Goal: Task Accomplishment & Management: Use online tool/utility

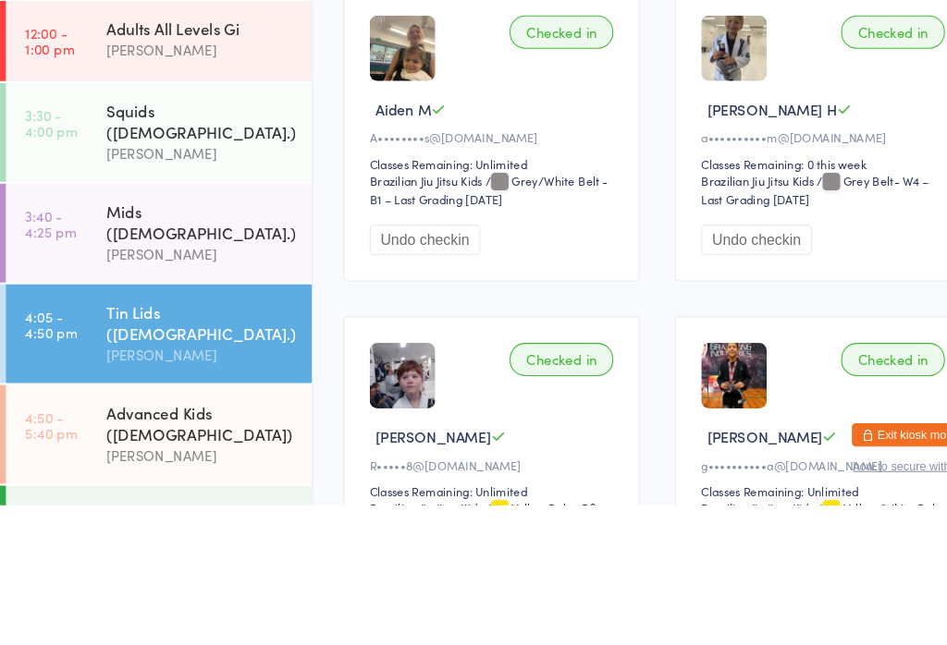
scroll to position [187, 0]
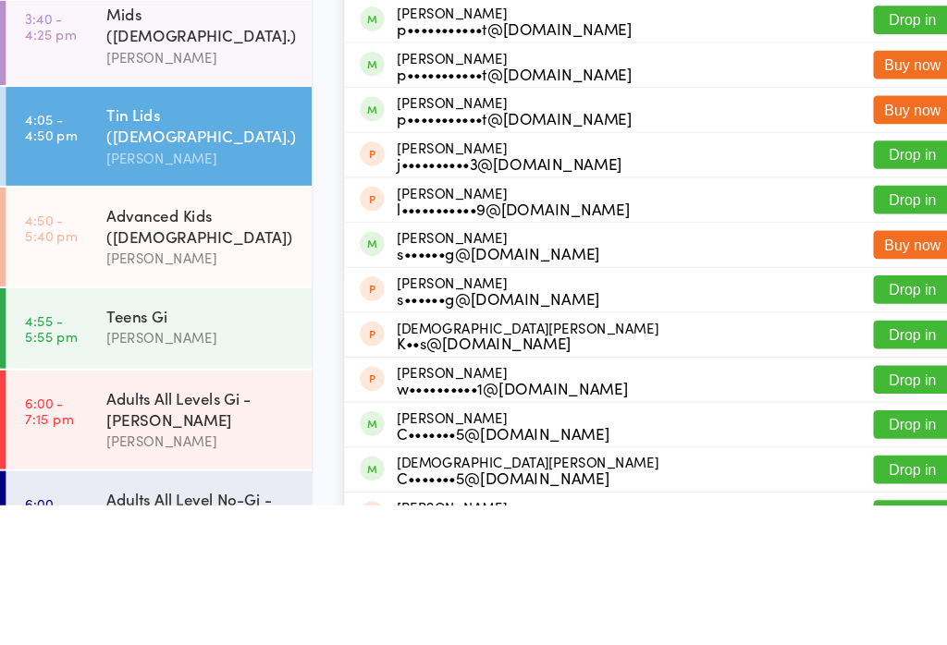
type input "[PERSON_NAME]"
click at [849, 60] on button "Drop in" at bounding box center [862, 58] width 74 height 27
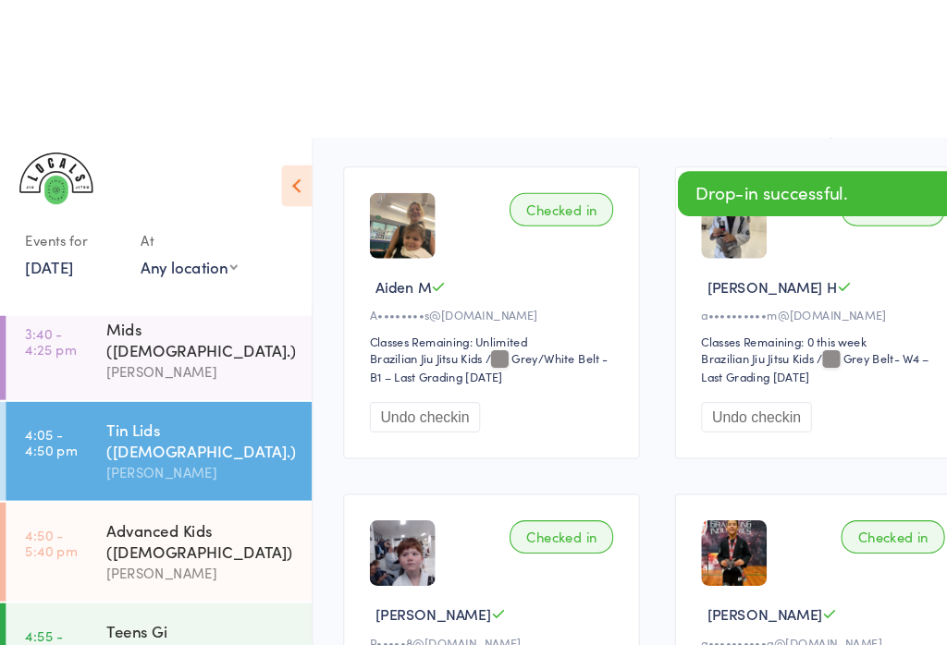
scroll to position [298, 0]
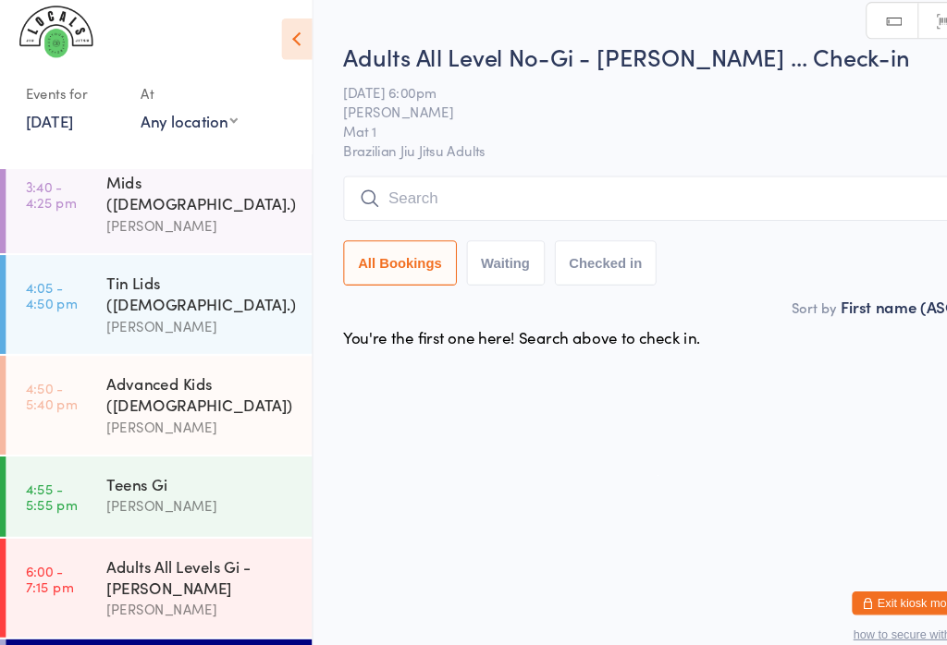
click at [427, 194] on input "search" at bounding box center [620, 196] width 593 height 43
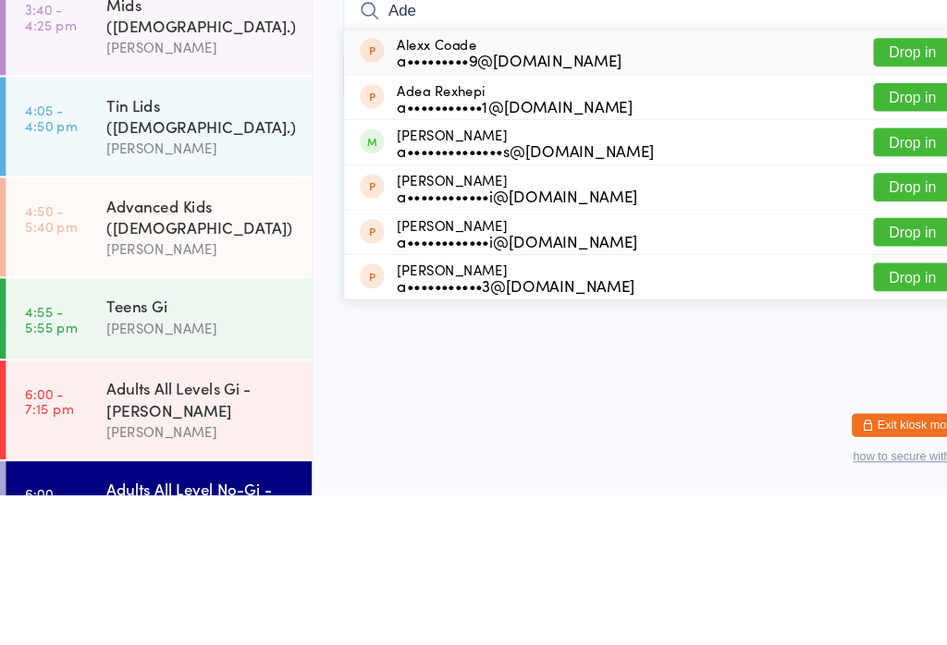
type input "Ade"
click at [397, 311] on div "a••••••••••••••s@[DOMAIN_NAME]" at bounding box center [496, 318] width 243 height 15
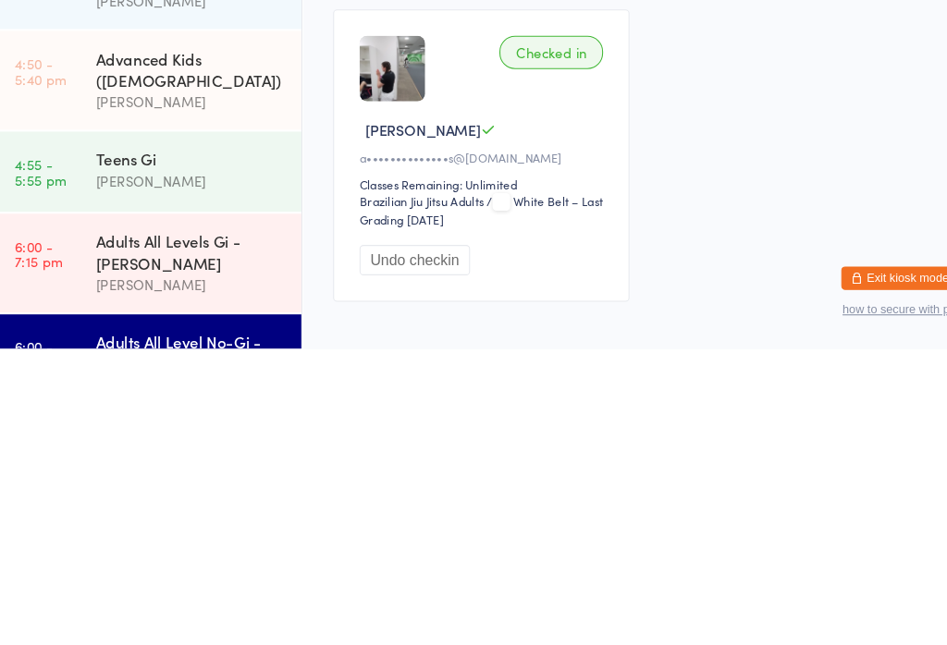
click at [104, 533] on div "Adults All Levels Gi - [PERSON_NAME]" at bounding box center [190, 553] width 178 height 41
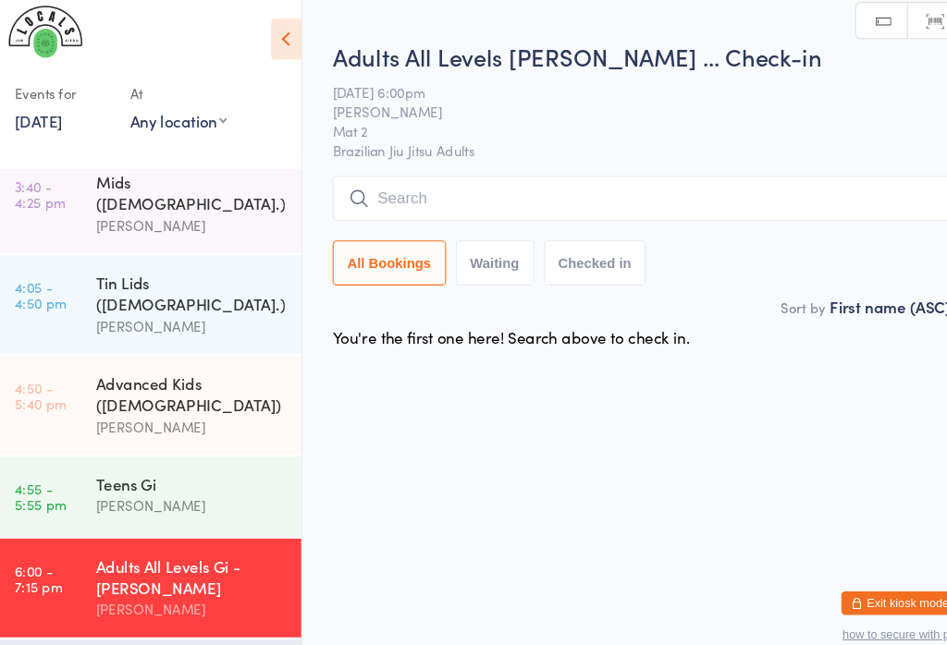
click at [89, 440] on link "4:55 - 5:55 pm Teens [PERSON_NAME]" at bounding box center [150, 478] width 289 height 76
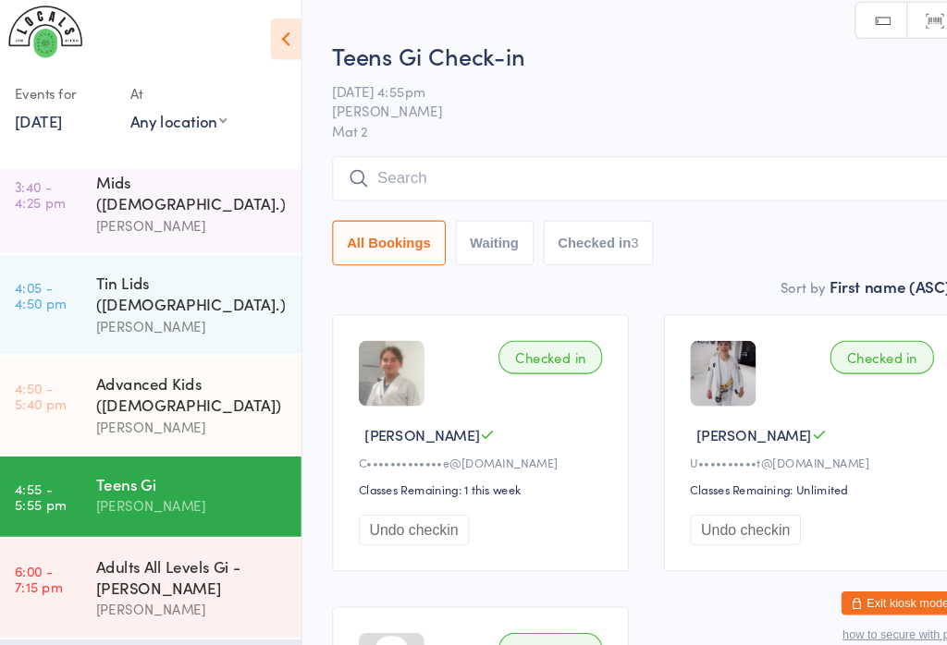
click at [110, 401] on div "[PERSON_NAME]" at bounding box center [190, 411] width 178 height 21
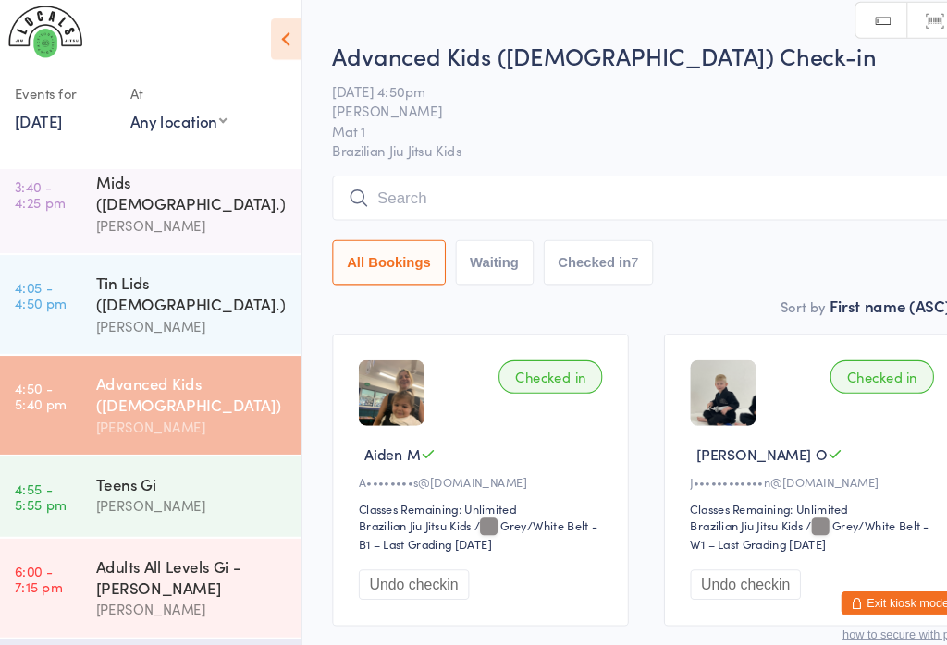
click at [101, 265] on div "Tin Lids ([DEMOGRAPHIC_DATA].)" at bounding box center [190, 285] width 178 height 41
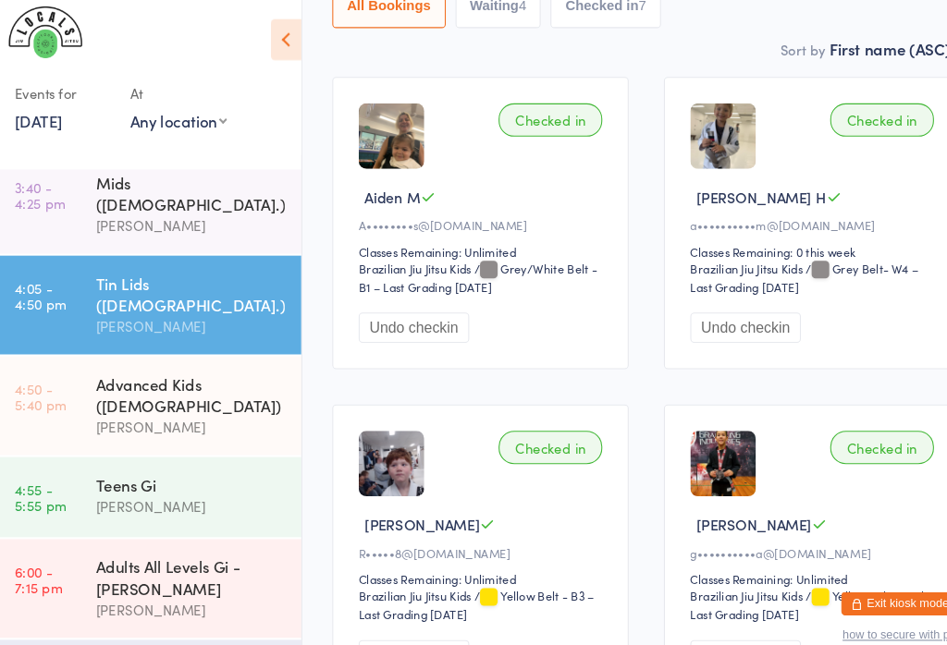
click at [120, 629] on div "Adults All Level No-Gi - [PERSON_NAME]" at bounding box center [190, 649] width 178 height 41
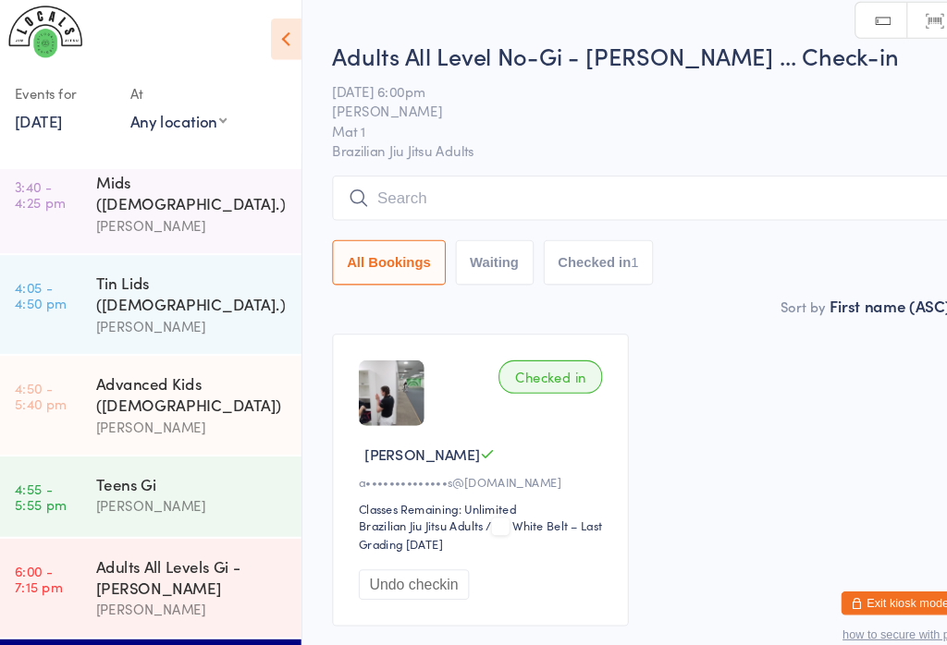
click at [79, 518] on link "6:00 - 7:15 pm Adults All Levels Gi - [PERSON_NAME] [PERSON_NAME]" at bounding box center [150, 564] width 289 height 93
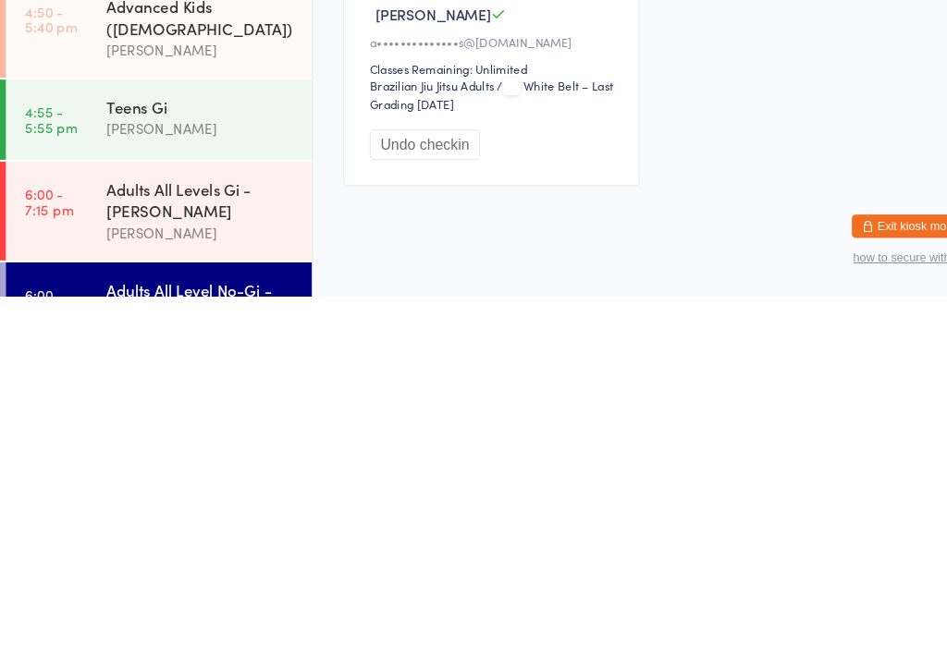
click at [185, 533] on div "Adults All Levels Gi - [PERSON_NAME]" at bounding box center [190, 553] width 178 height 41
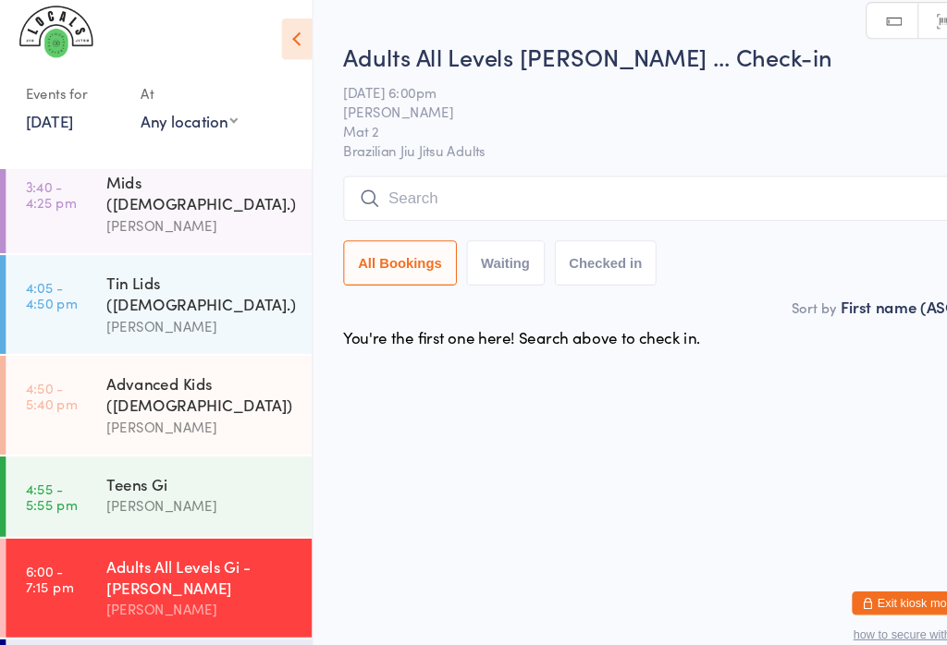
click at [641, 175] on input "search" at bounding box center [620, 196] width 593 height 43
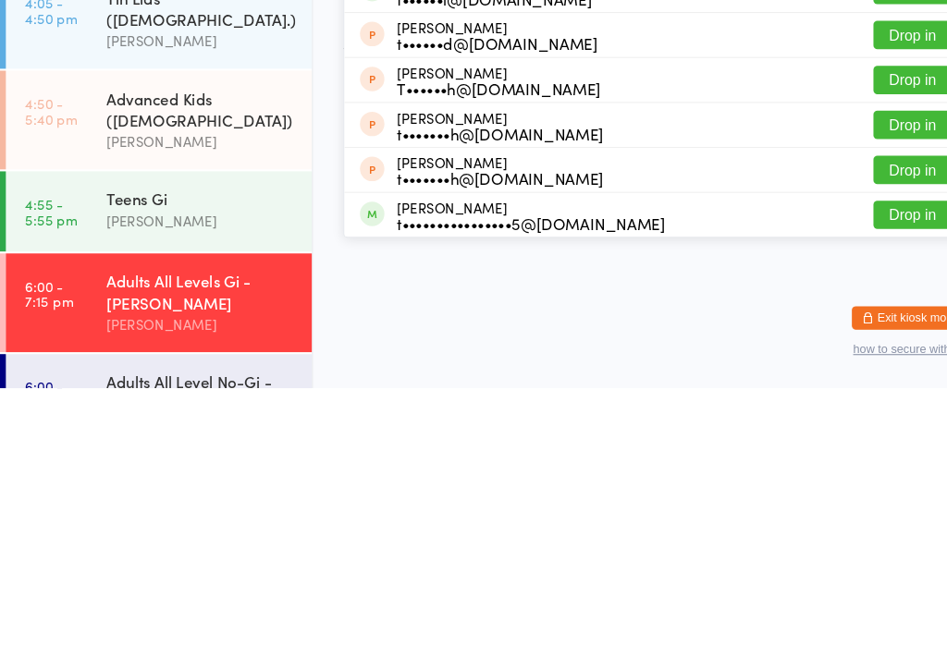
type input "[PERSON_NAME]"
click at [852, 468] on button "Drop in" at bounding box center [862, 481] width 74 height 27
